Goal: Task Accomplishment & Management: Complete application form

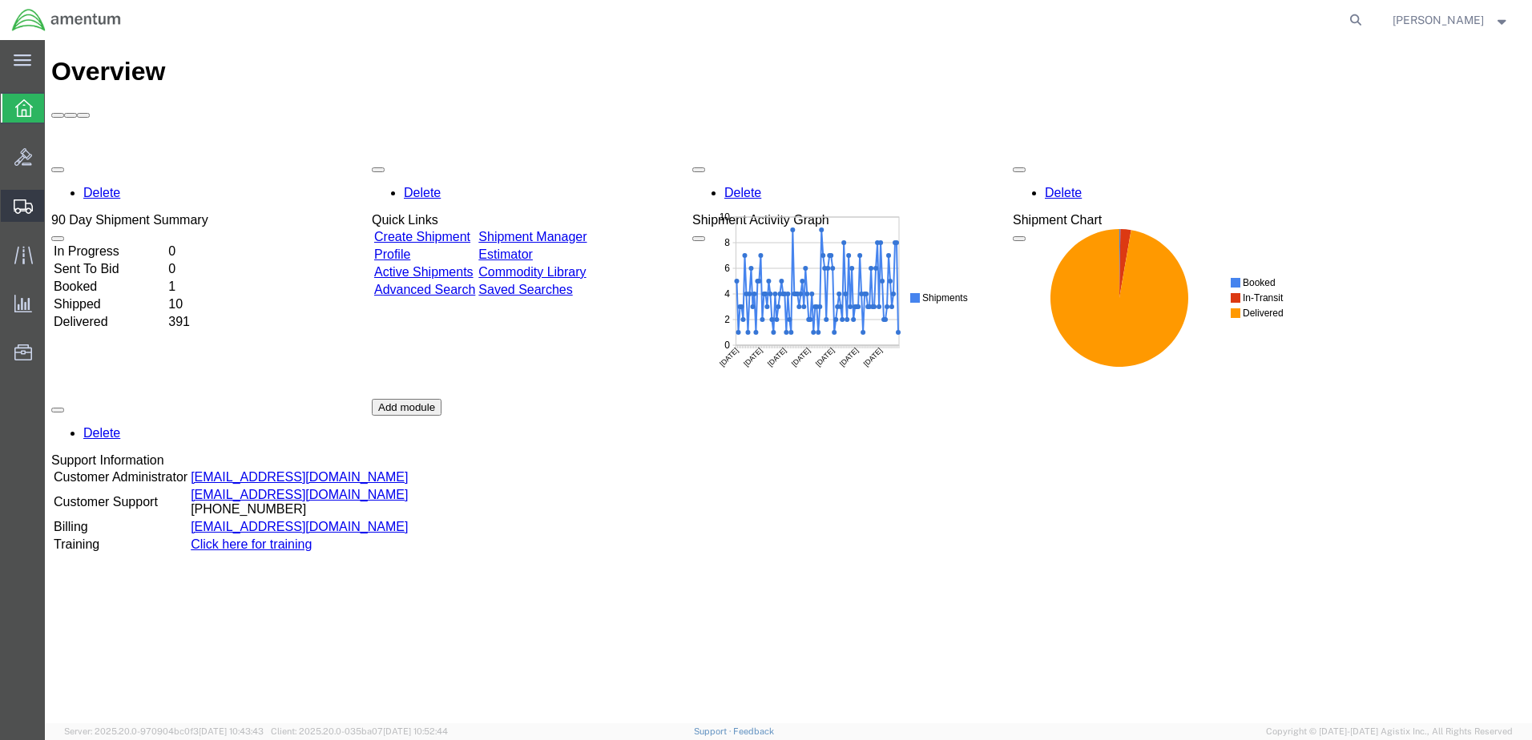
click at [0, 0] on span "Create Shipment" at bounding box center [0, 0] width 0 height 0
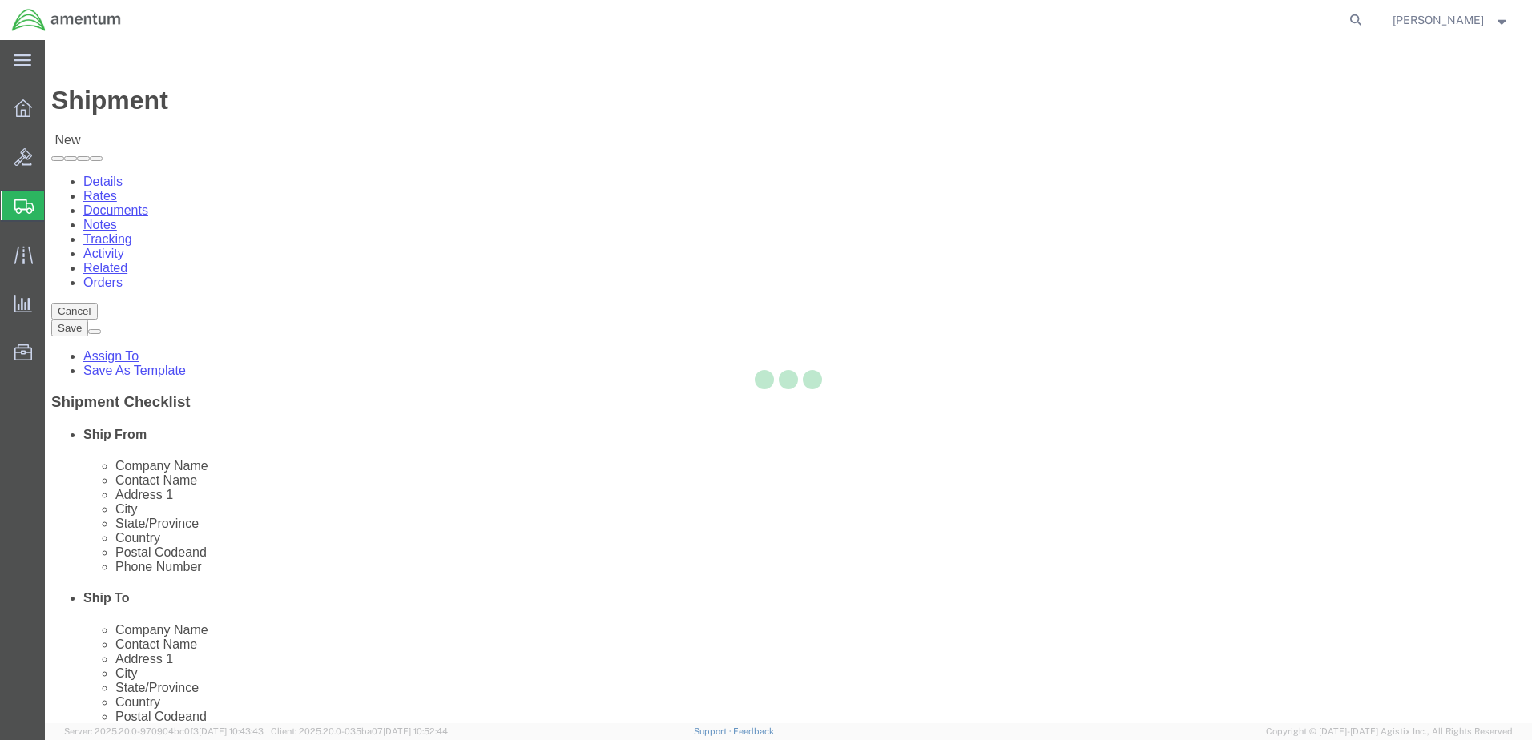
select select
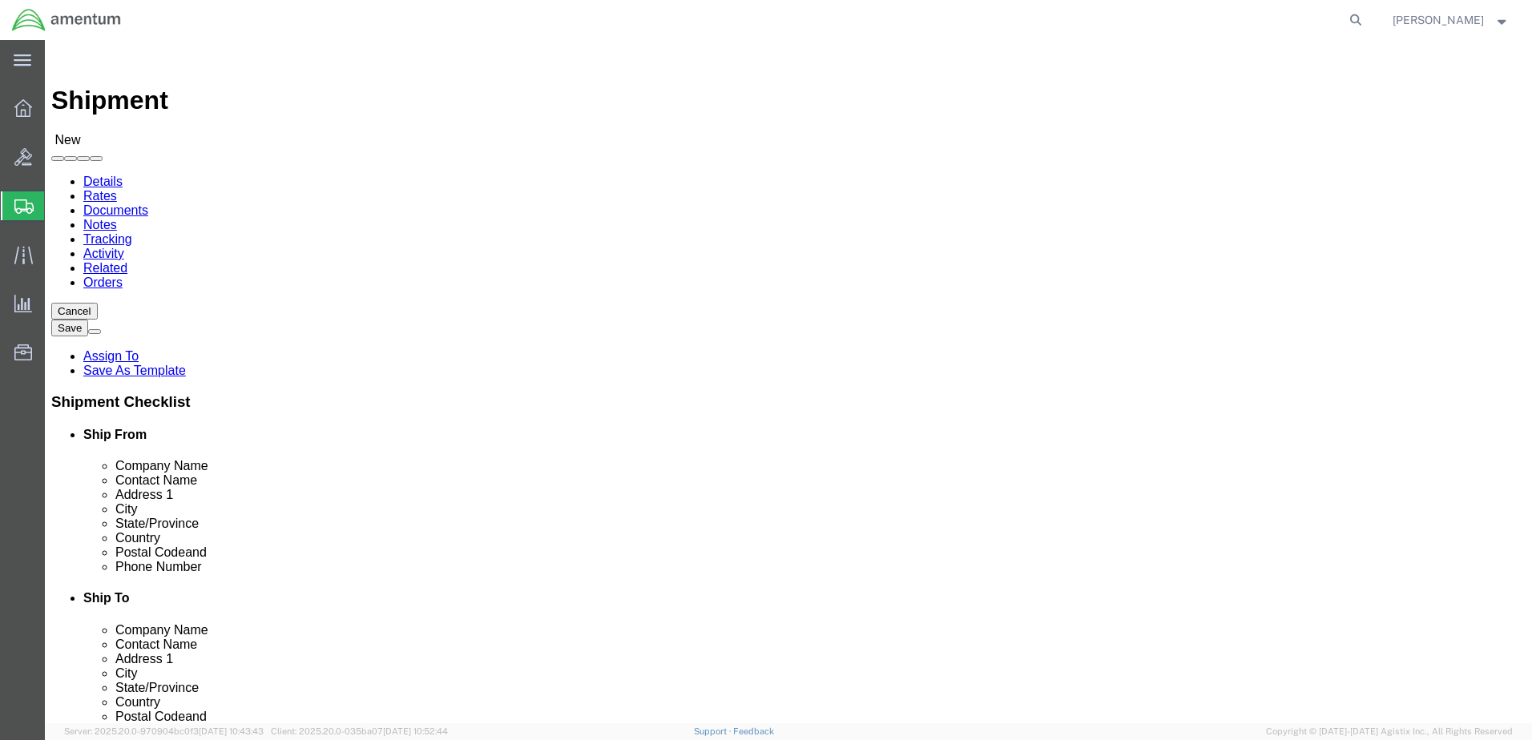
click input "text"
type input "BETTY"
click p "- AMENTUM SERVICES - (Betty Fuller) 7201 USS WASP ST, BLDG 2992, MILTON, FL, 32…"
select select "FL"
type input "Betty Fuller"
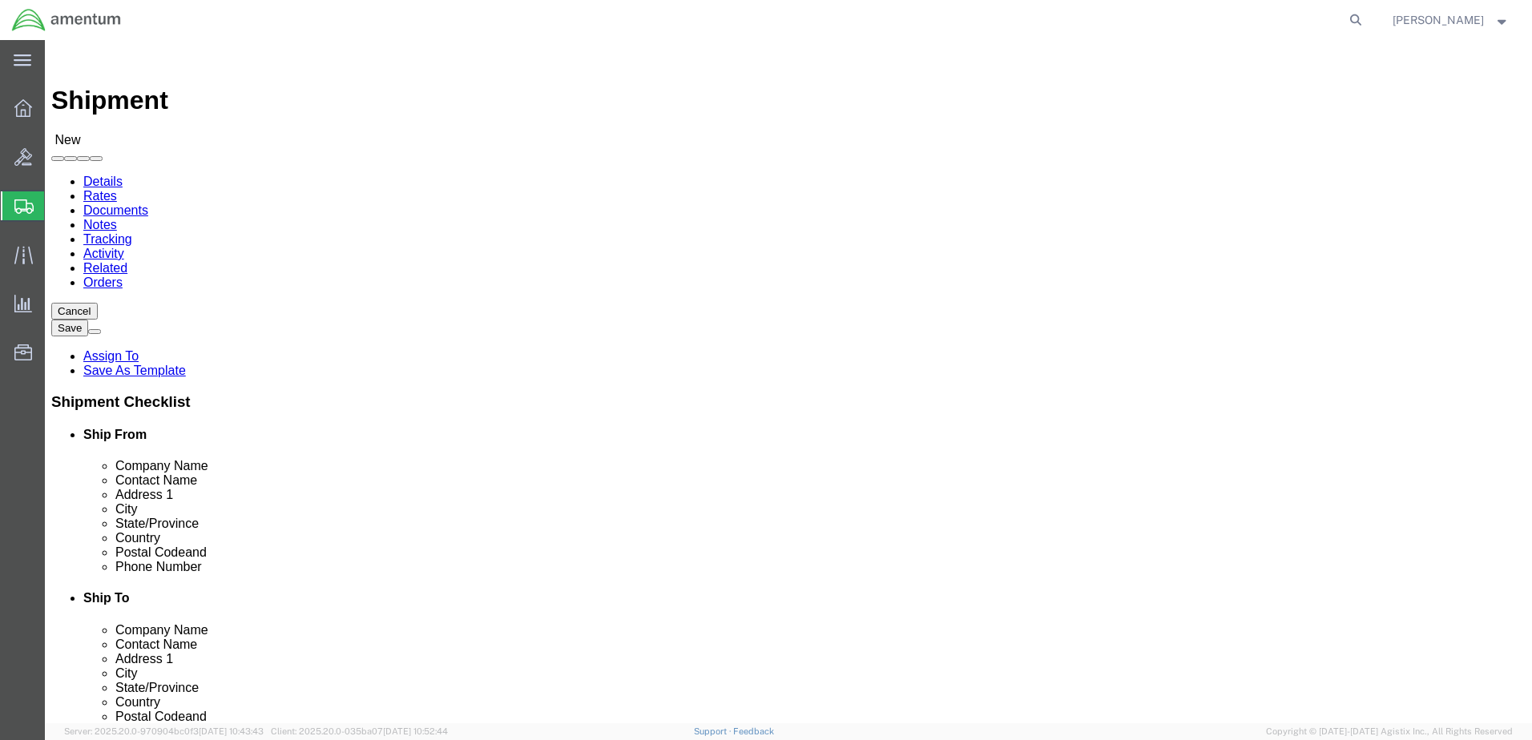
click input "text"
type input "KELLIE"
click p "- FRCSE MATERIAL ENGINEERING LAB COMMANDING OFFICER - (KELLIE CARNEY) FLEET REA…"
select select "FL"
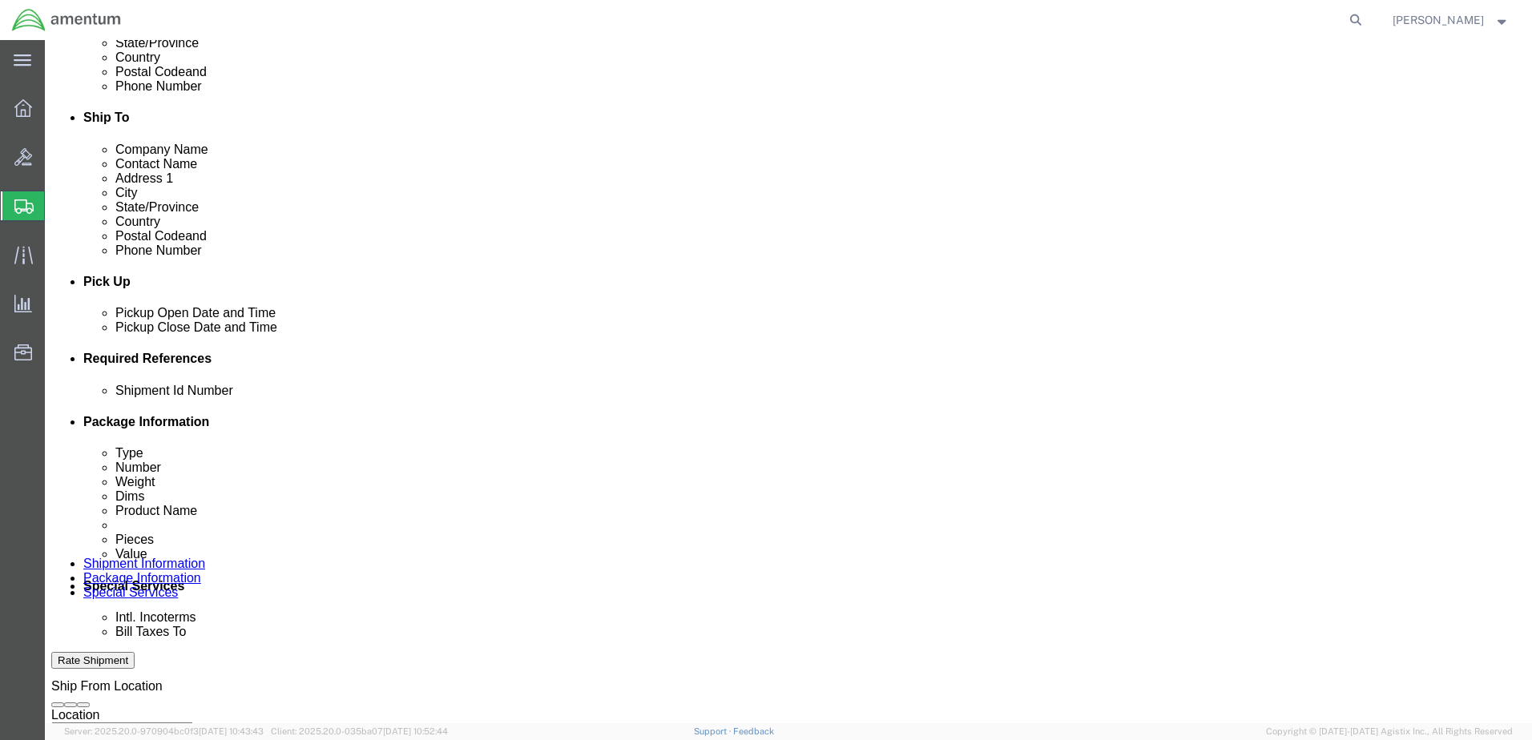
type input "KELLIE CARNEY"
click button "Add reference"
click div "Oct 02 2025 10:00 AM"
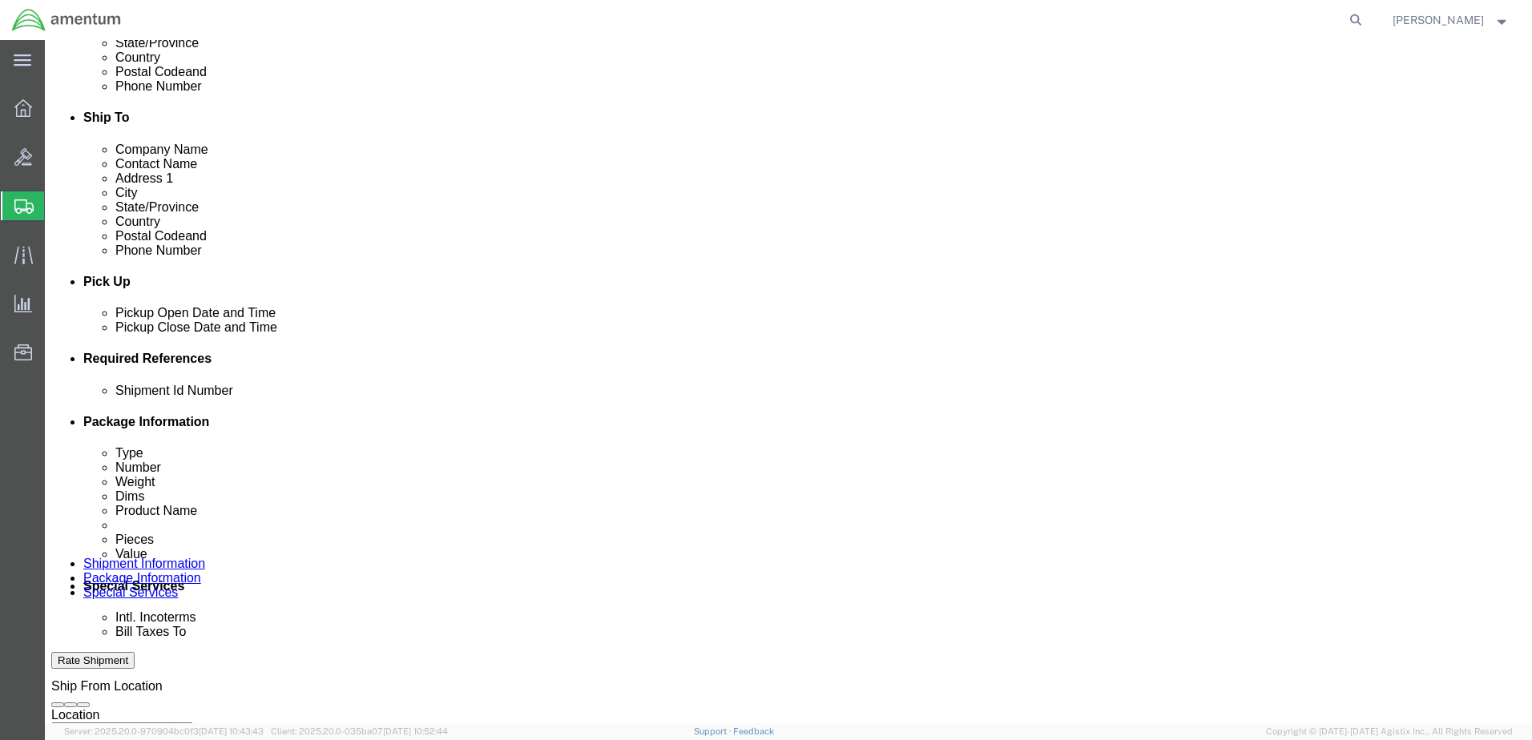
type input "3:00 PM"
click button "Apply"
click div
click input "4:00 PM"
type input "7:00 AM"
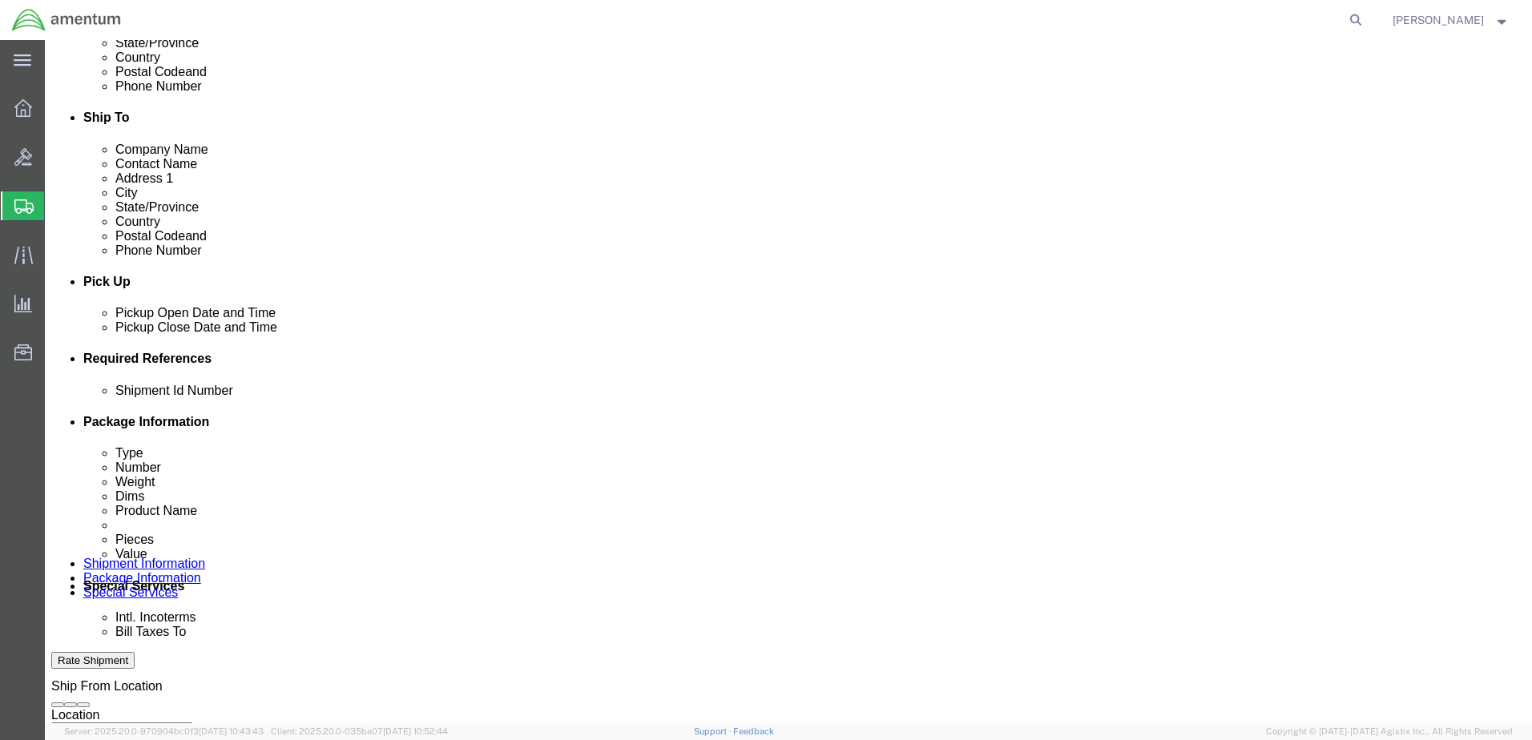
click button "Apply"
click div
type input "3:00 PM"
click button "Apply"
click select "Select Account Type Activity ID Airline Appointment Number ASN Batch Request # …"
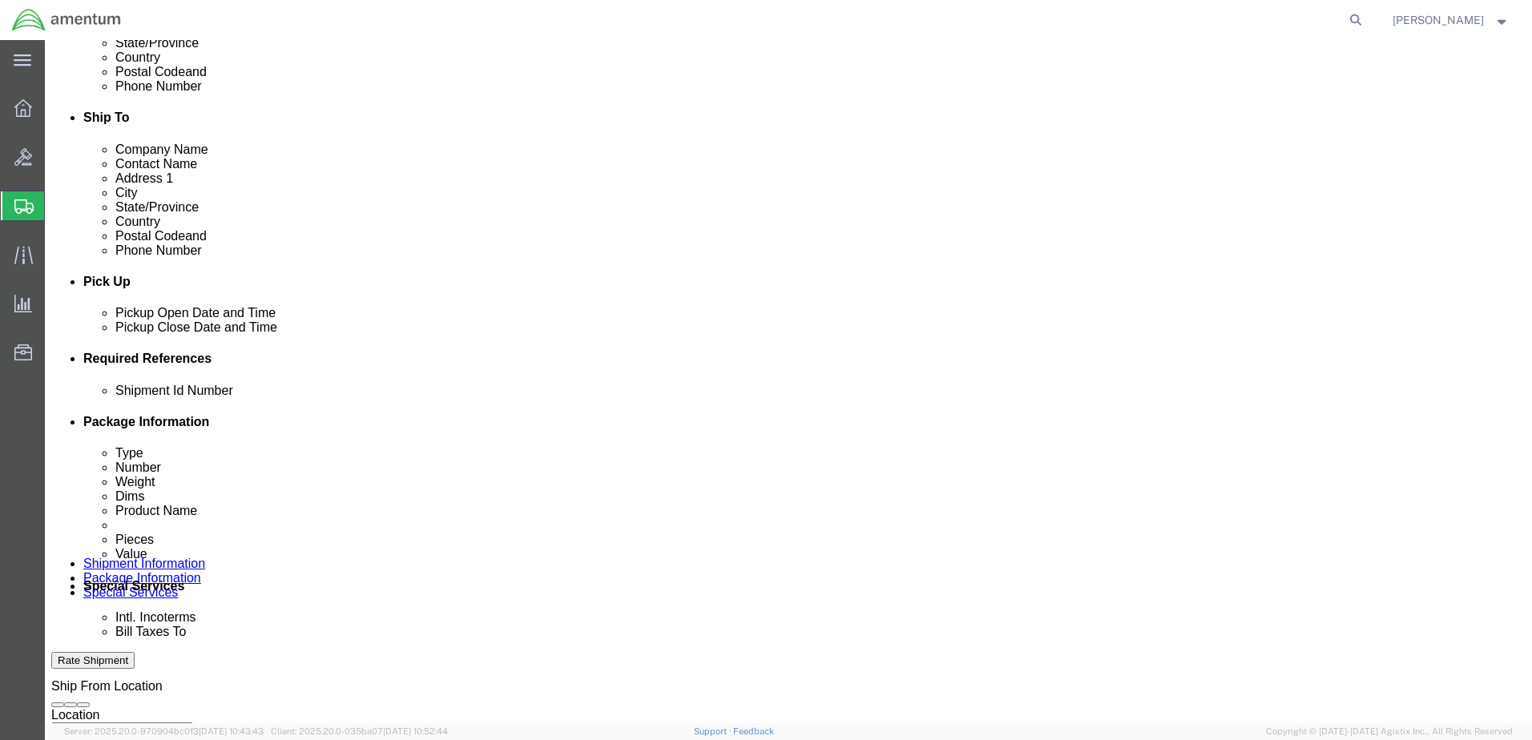
select select "DEPT"
click select "Select Account Type Activity ID Airline Appointment Number ASN Batch Request # …"
select select "PROJNUM"
click select "Select Account Type Activity ID Airline Appointment Number ASN Batch Request # …"
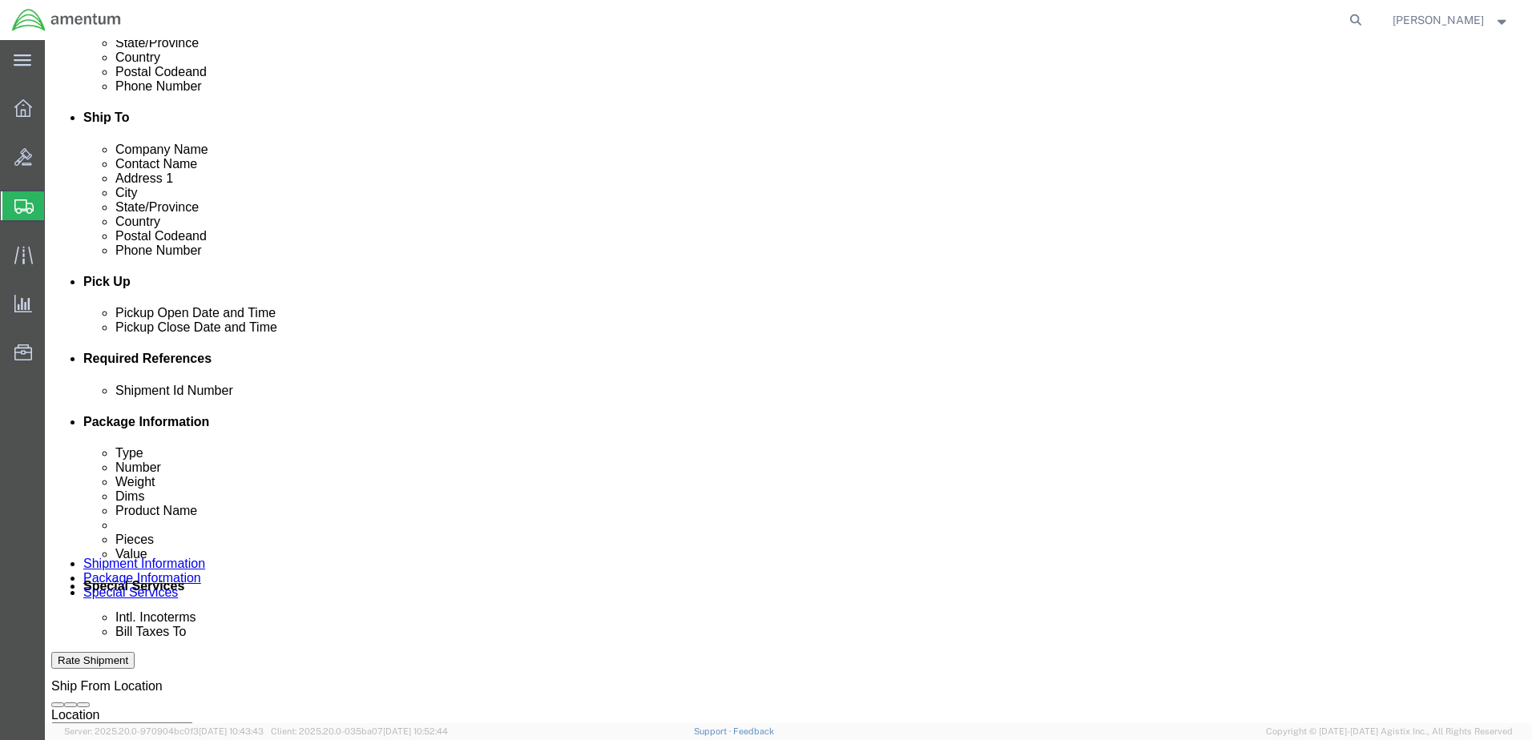
click select "Select Account Type Activity ID Airline Appointment Number ASN Batch Request # …"
select select "PCKSLIP"
click select "Select Account Type Activity ID Airline Appointment Number ASN Batch Request # …"
click input "text"
type input "6000"
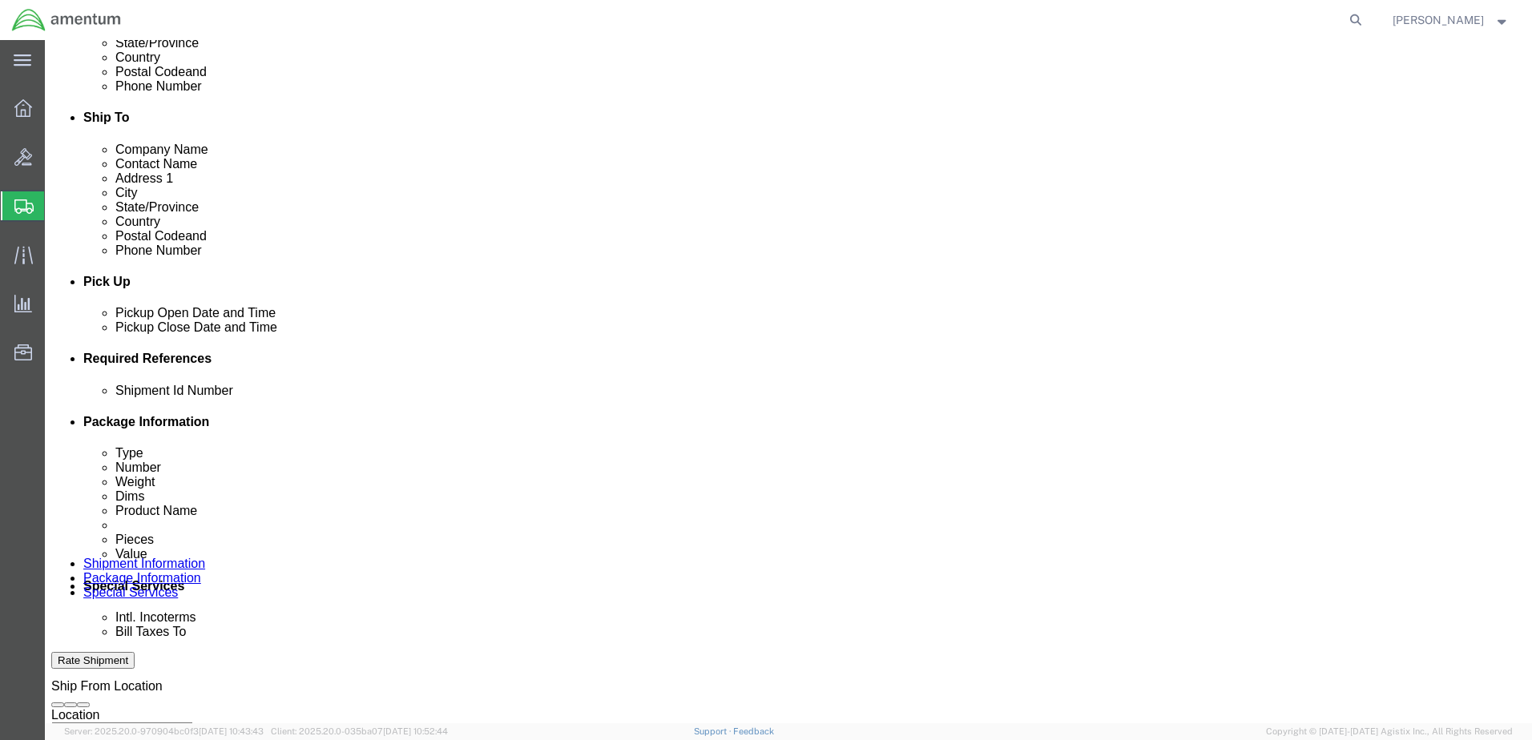
click input "text"
type input "T44"
click input "text"
type input "6097.5.000.00.F.00.0.00W.000"
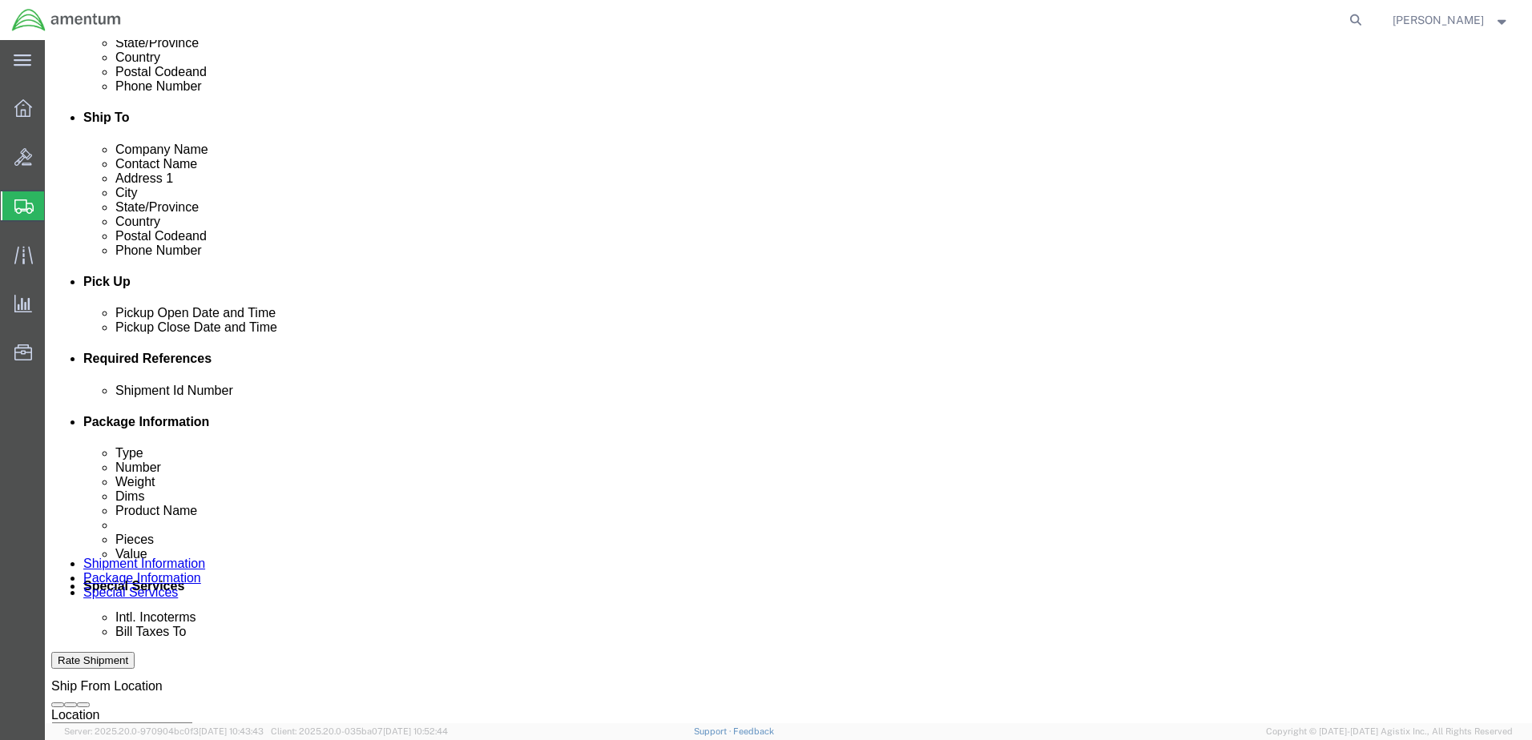
click input "text"
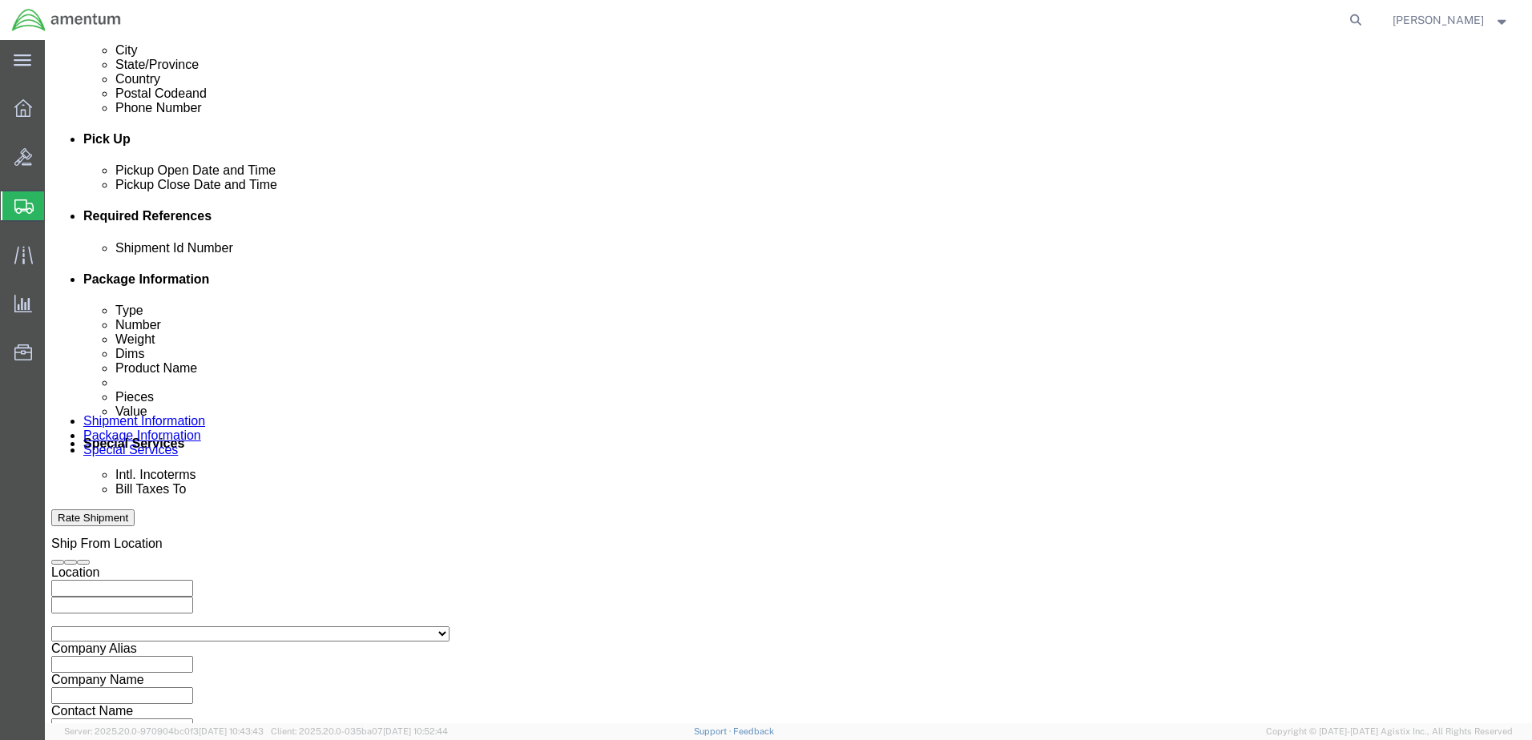
scroll to position [723, 0]
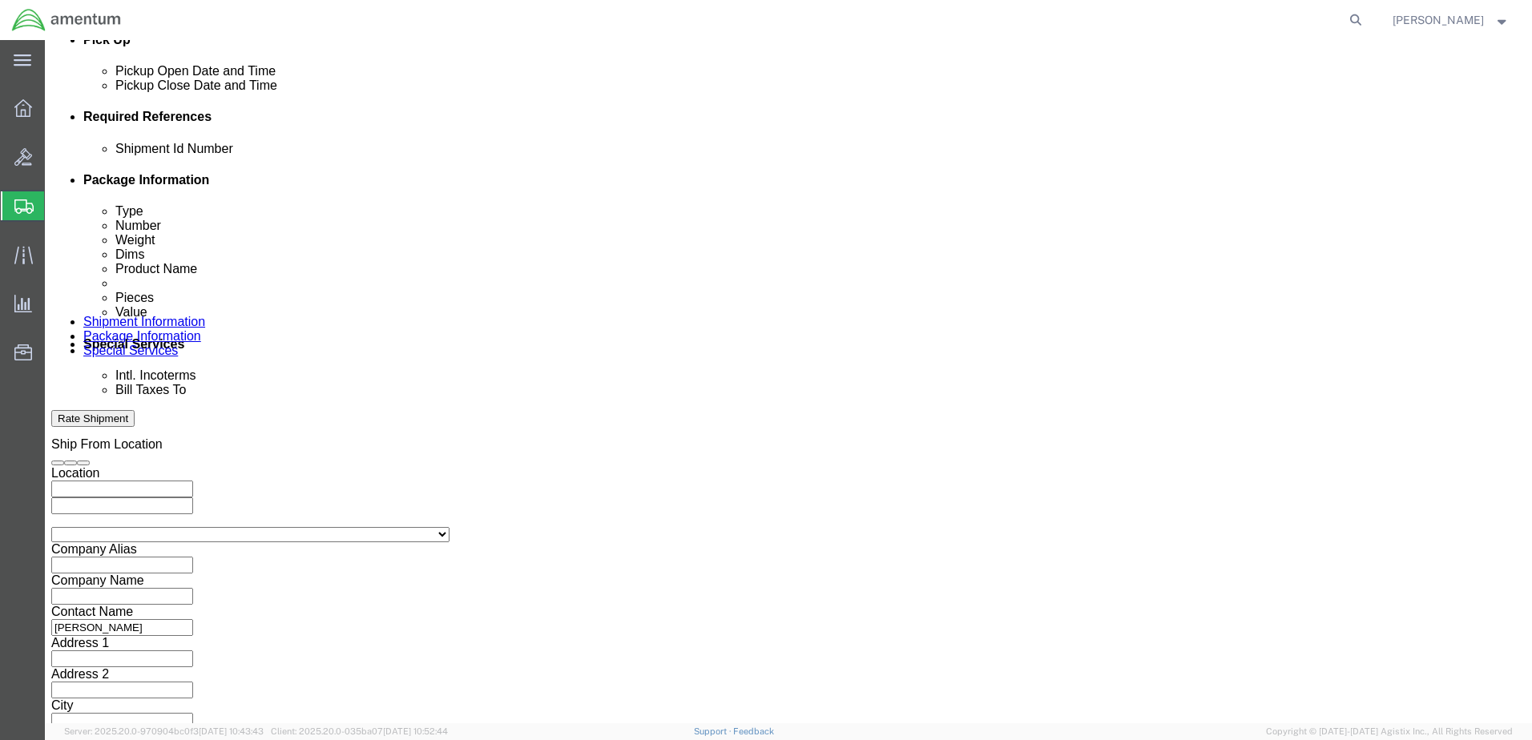
type input "157356"
click button "Continue"
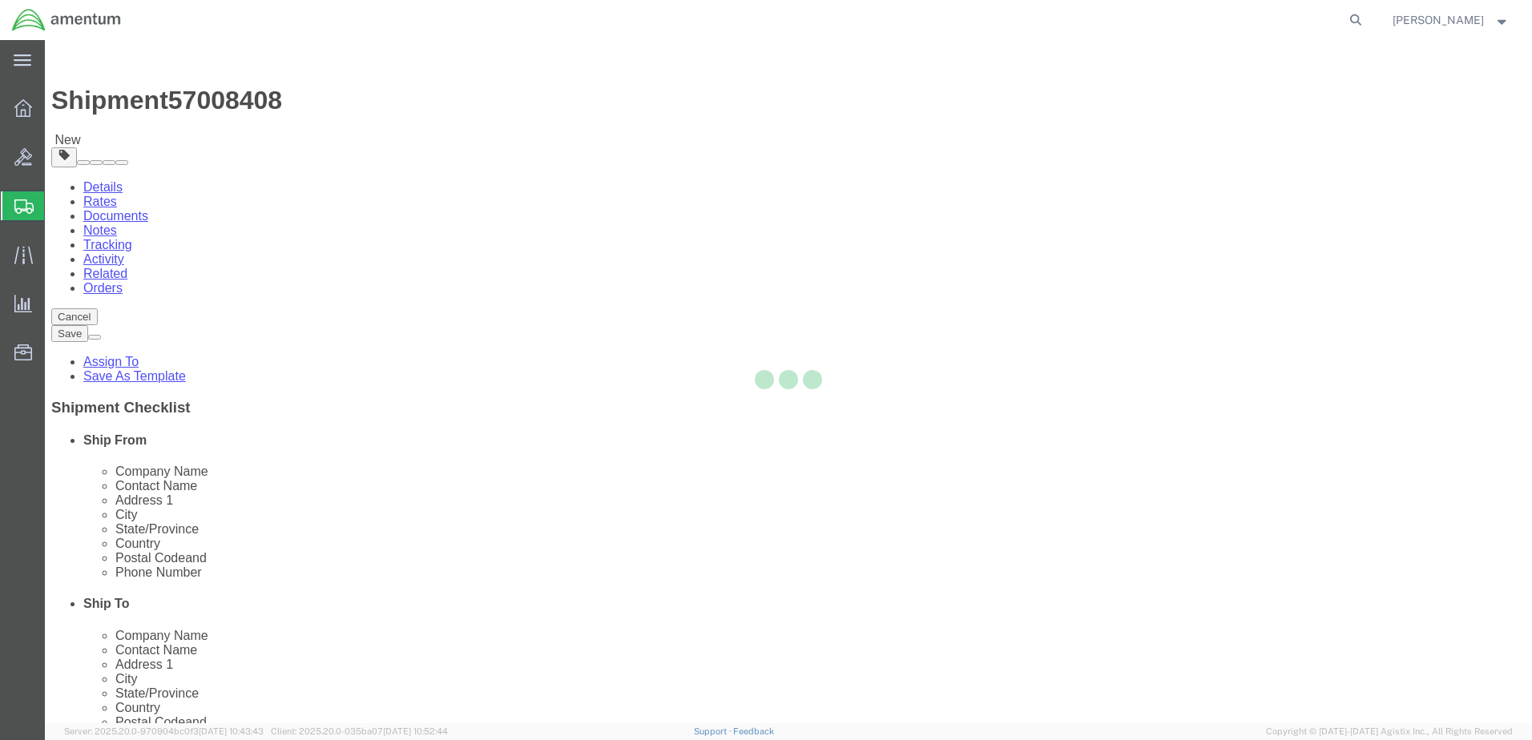
select select "CBOX"
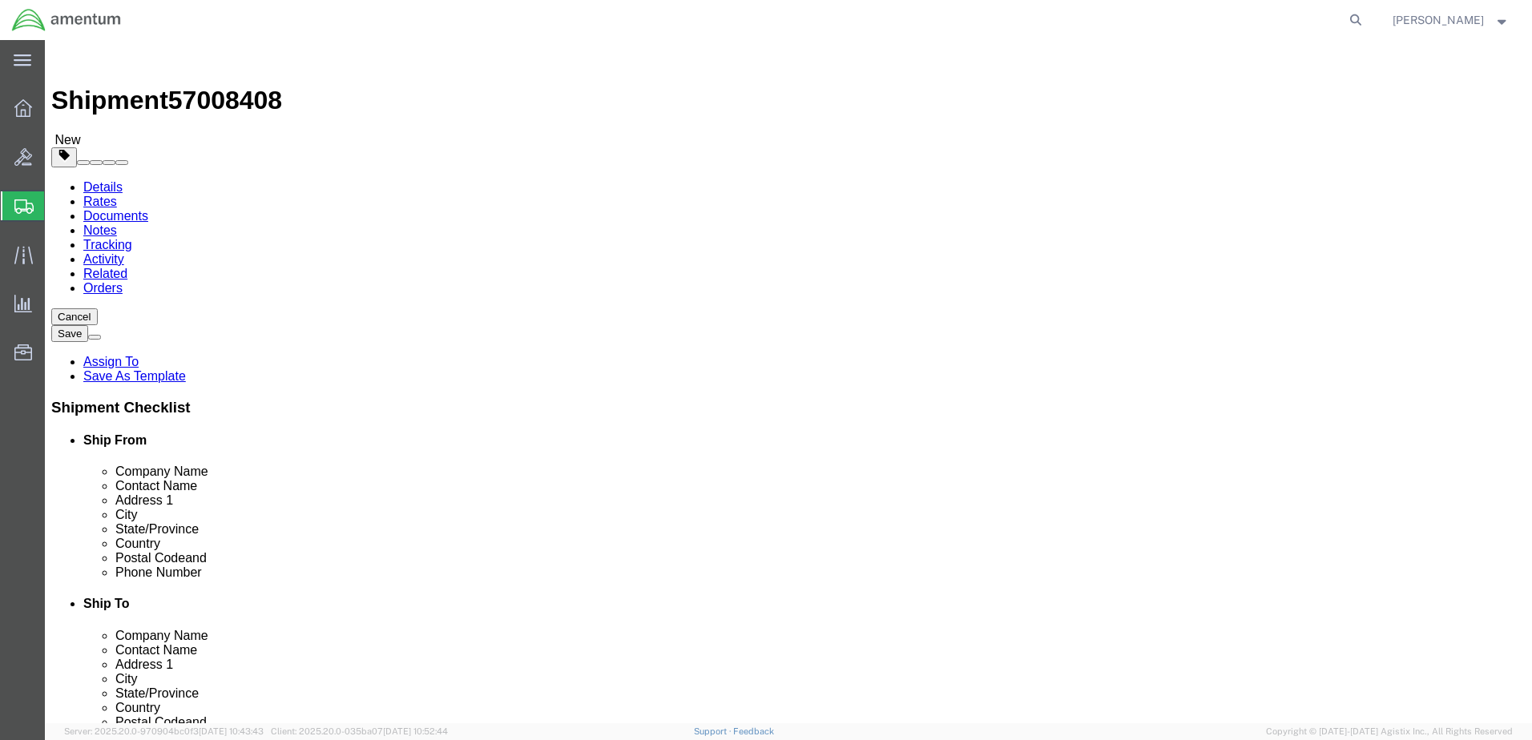
click input "text"
type input "8"
click input "0.00"
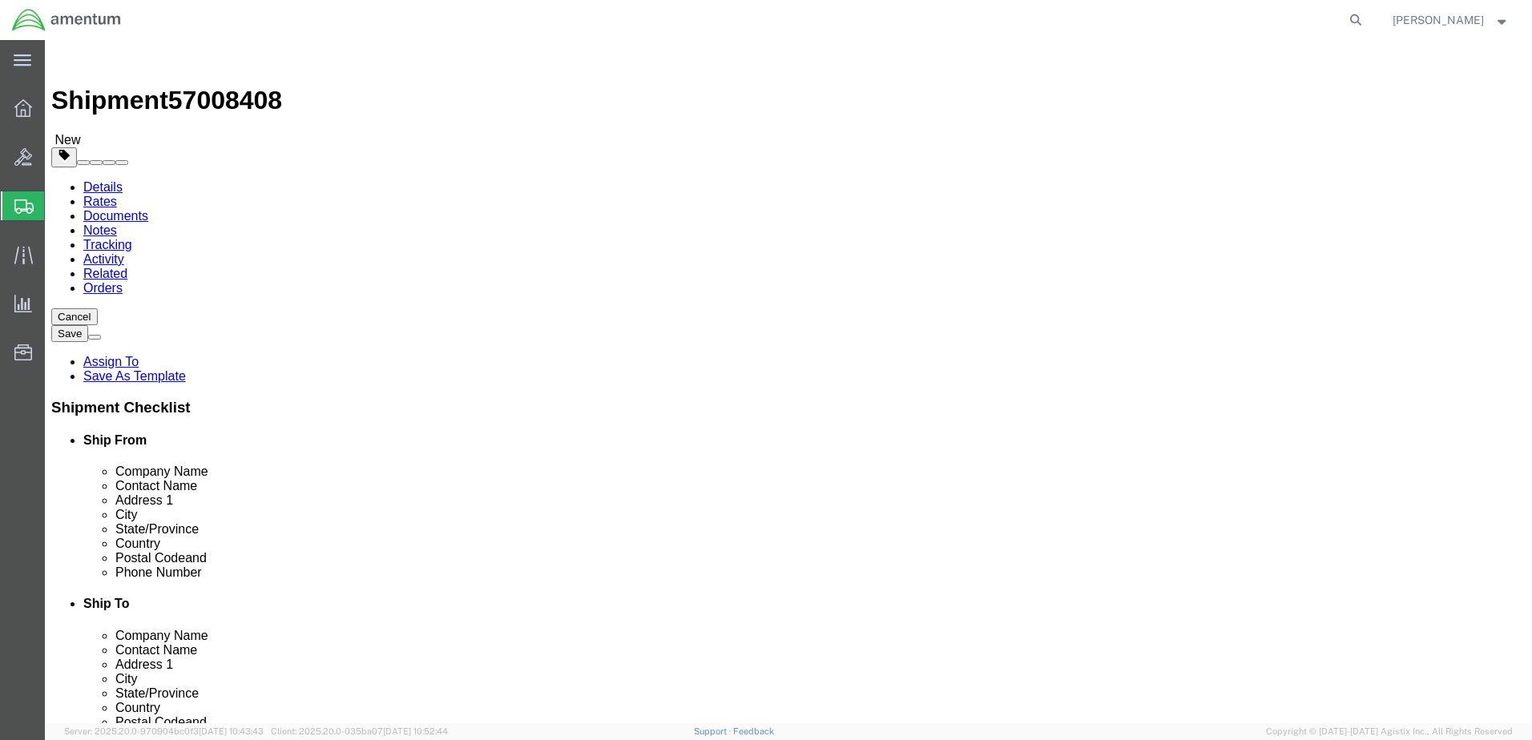
type input "1.00"
click link "Add Content"
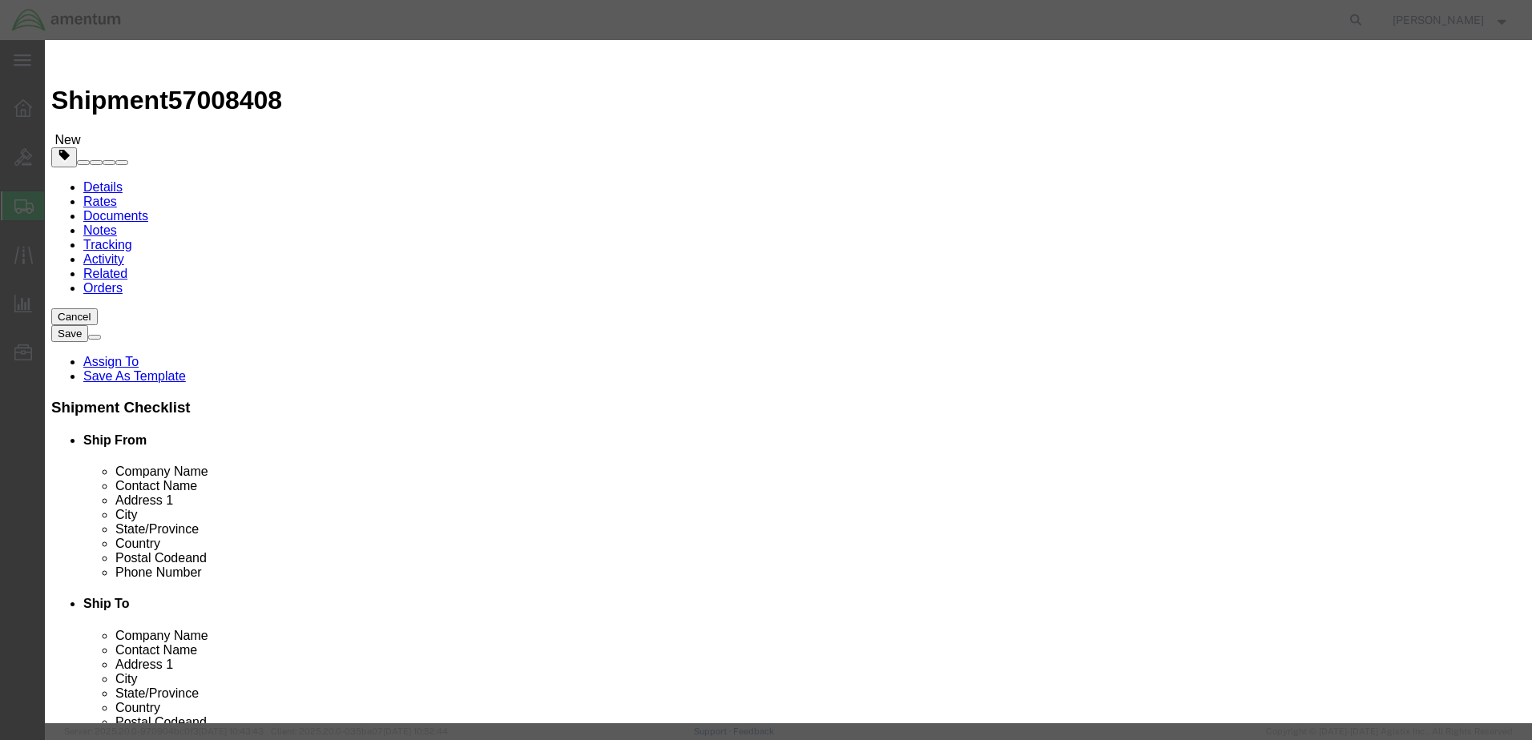
drag, startPoint x: 582, startPoint y: 154, endPoint x: 532, endPoint y: 125, distance: 57.4
click input "text"
type input "OIL SAMPLE A/C 166055"
drag, startPoint x: 534, startPoint y: 154, endPoint x: 431, endPoint y: 172, distance: 104.2
click div "Product Name OIL SAMPLE A/C 166055 OIL Pieces 0 Select Bag Barrels 100Board Fee…"
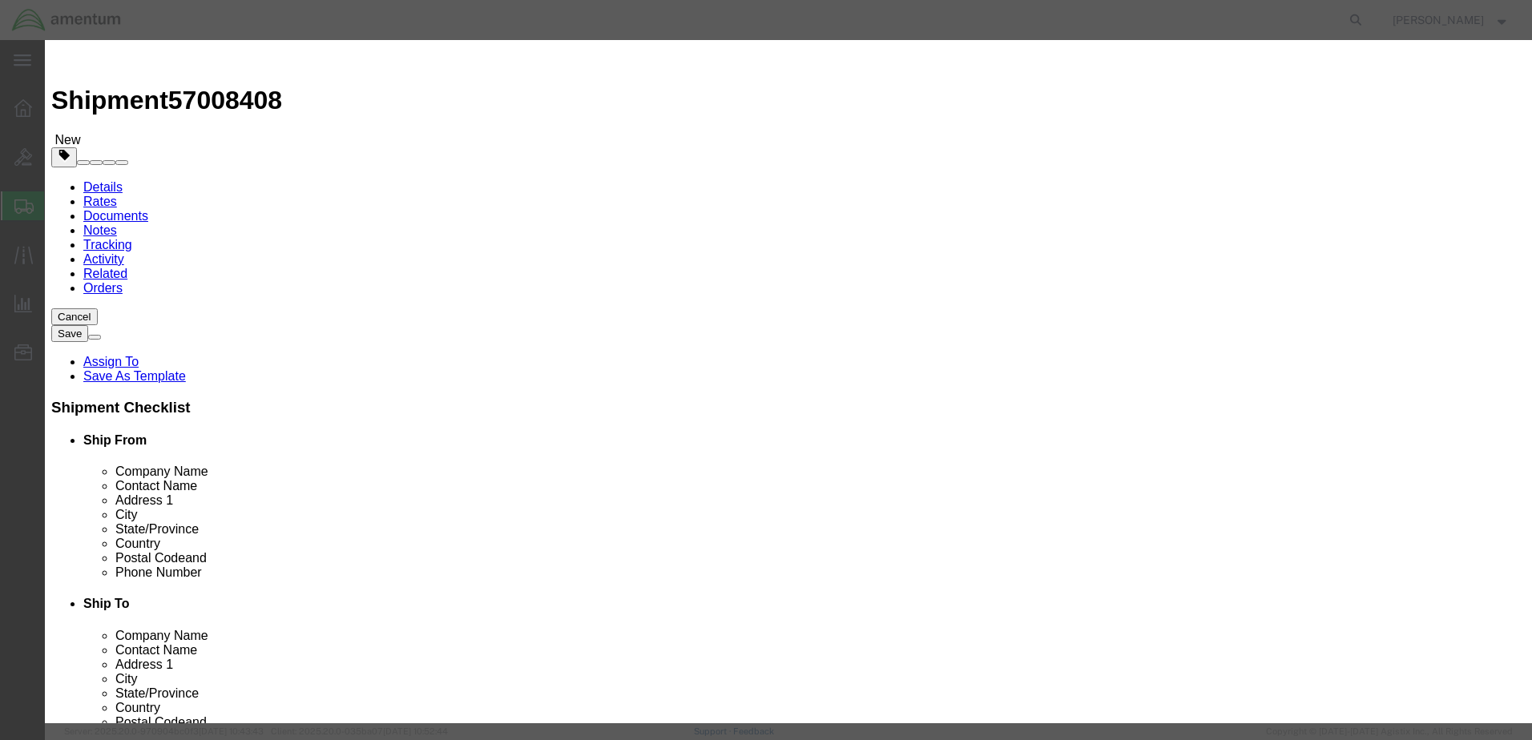
type input "1"
click input "text"
type input "100"
click button "Save & Close"
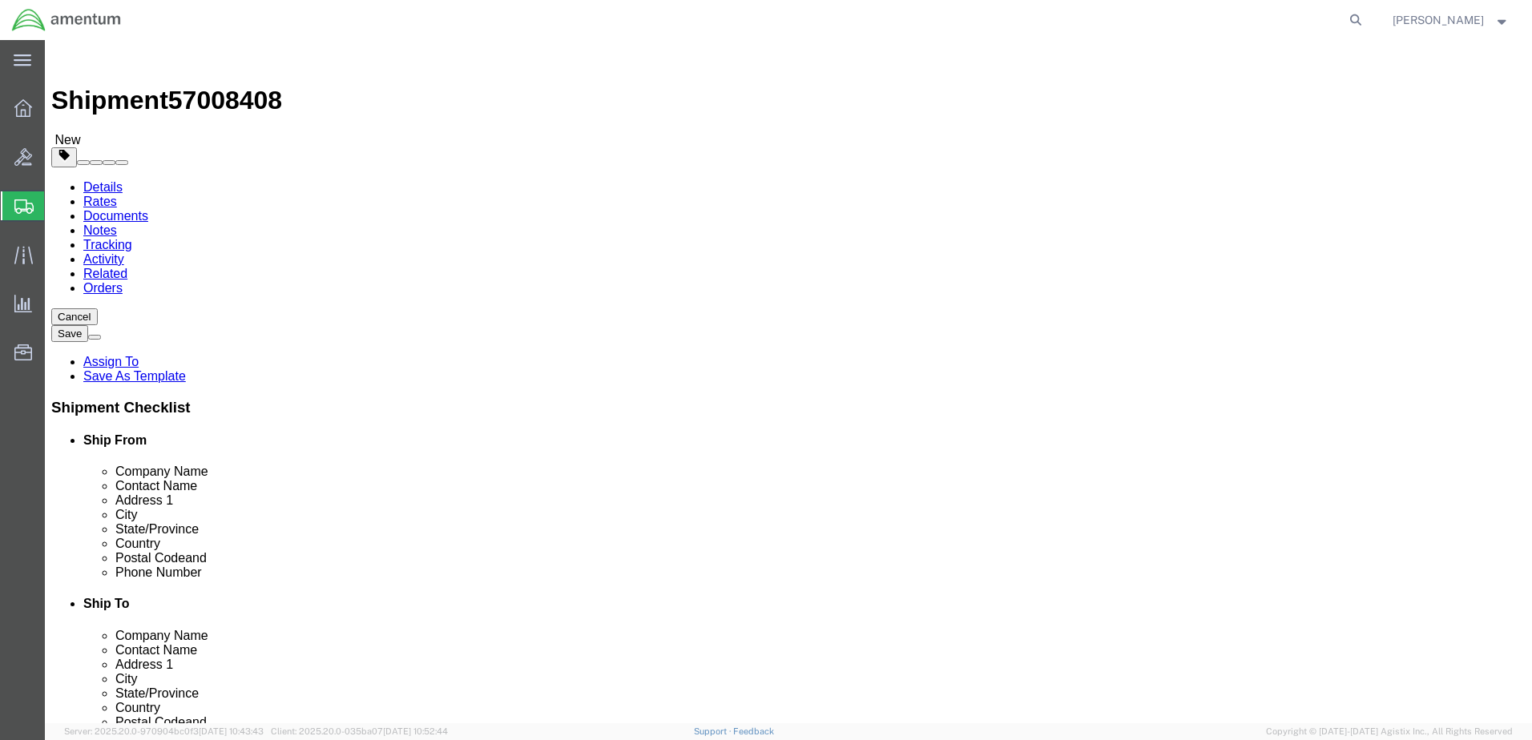
click button "Rate Shipment"
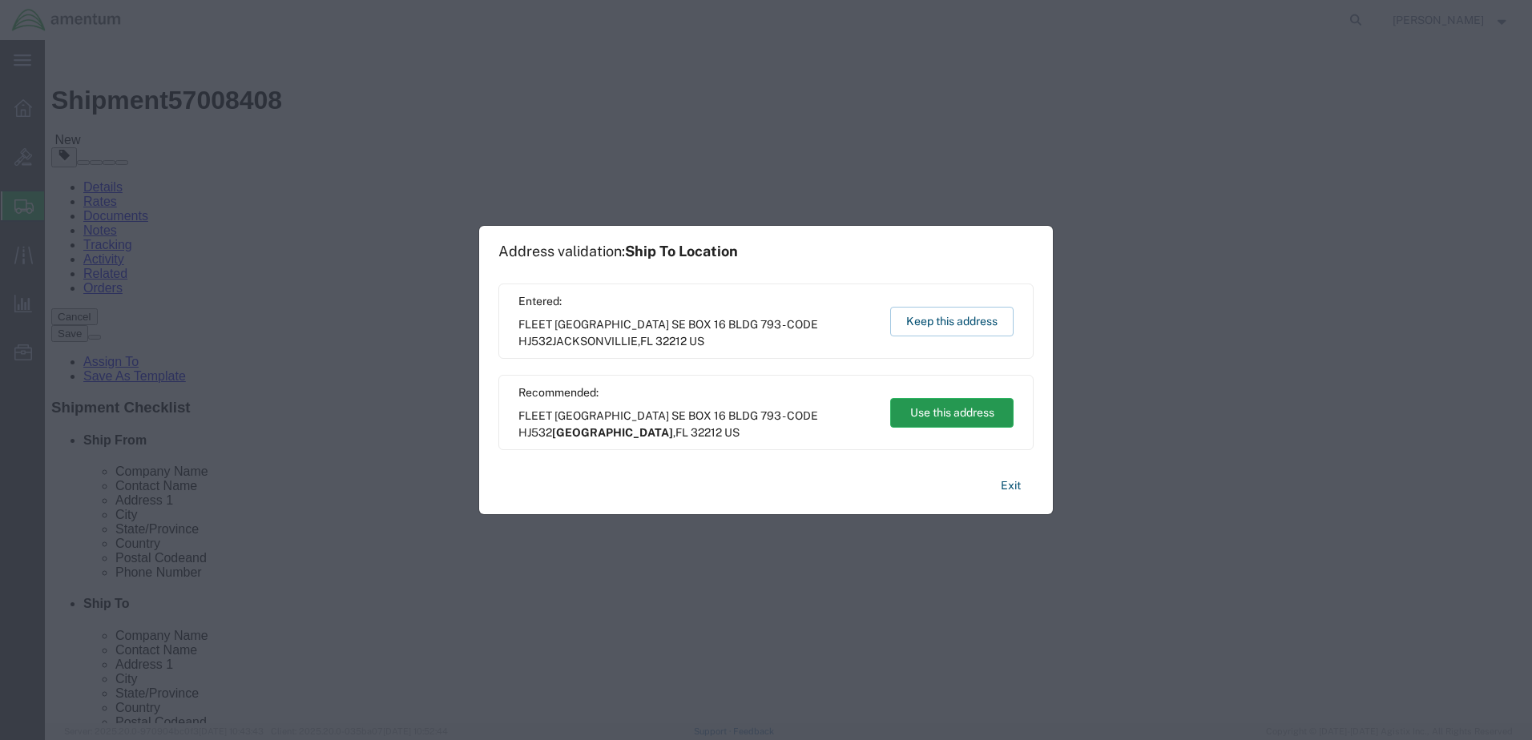
click at [949, 408] on button "Use this address" at bounding box center [951, 413] width 123 height 30
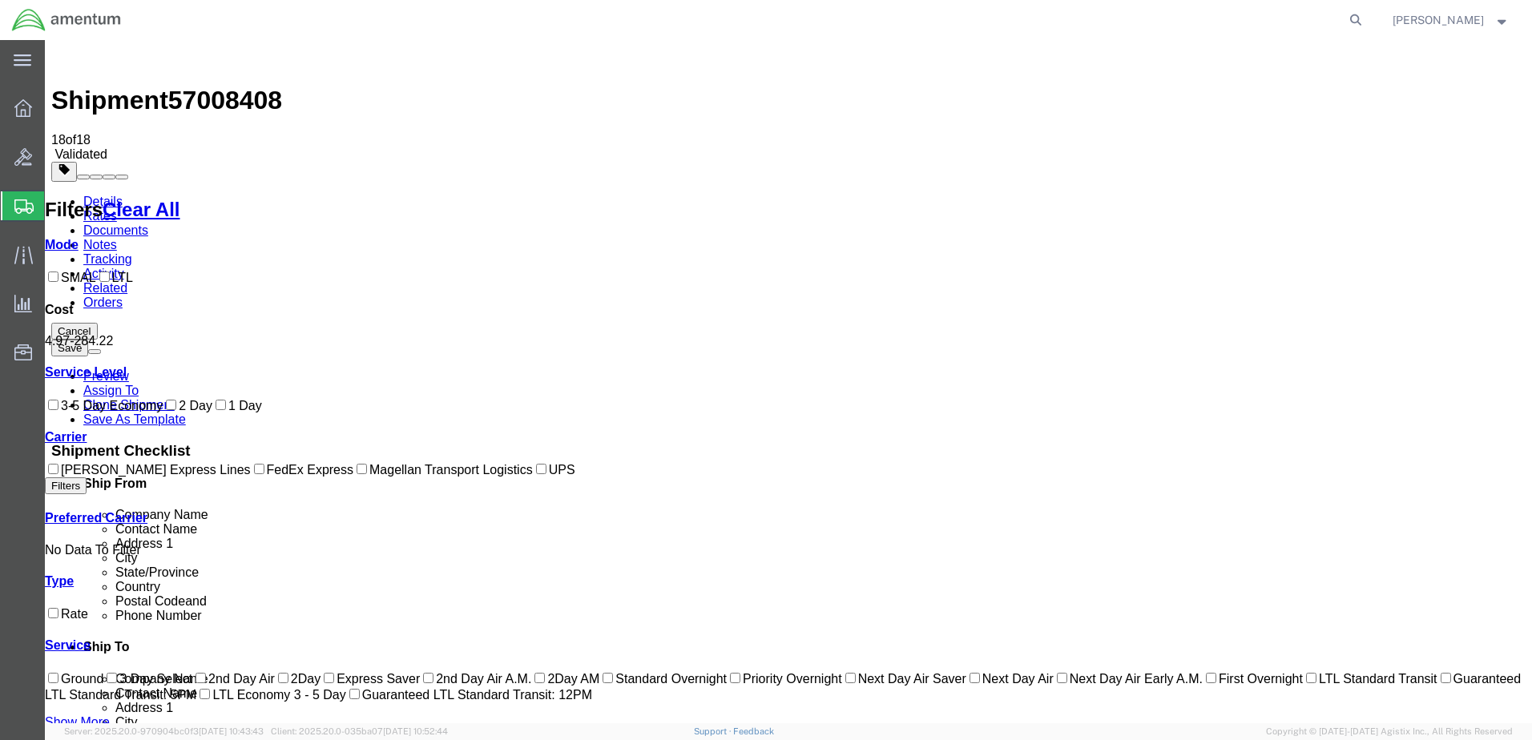
checkbox input "true"
